Goal: Navigation & Orientation: Understand site structure

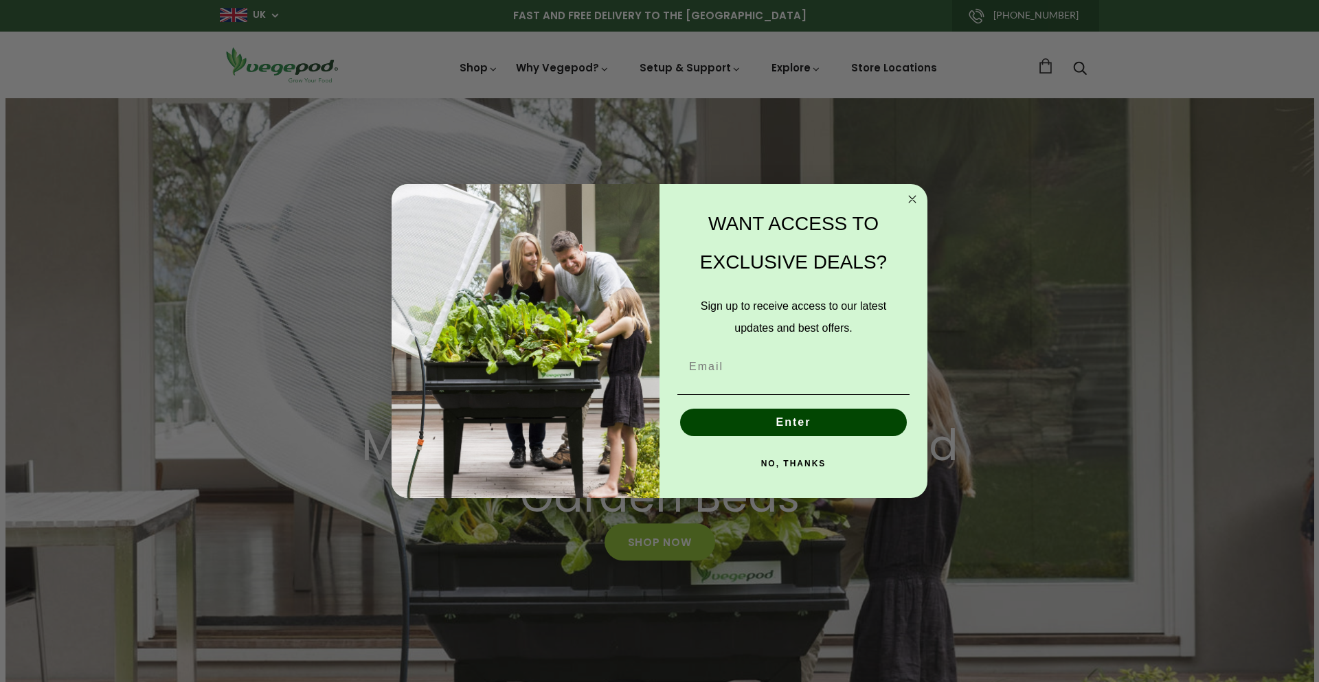
scroll to position [0, 1019]
